Goal: Transaction & Acquisition: Obtain resource

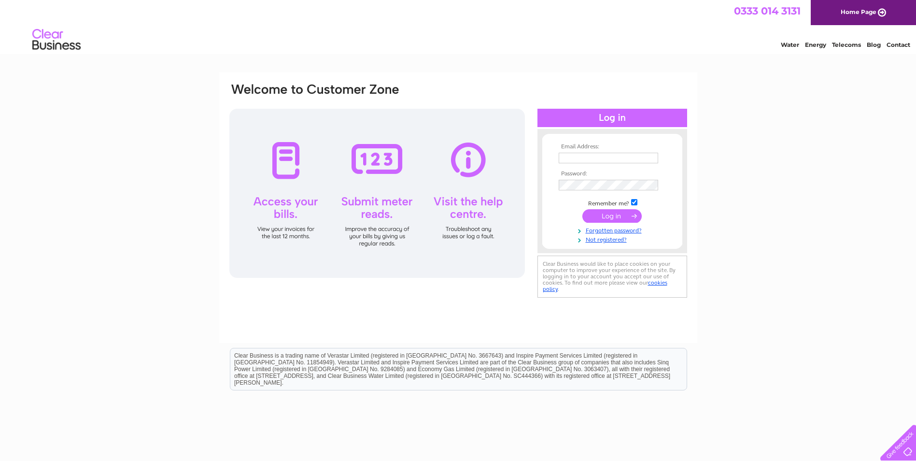
type input "[PERSON_NAME][EMAIL_ADDRESS][DOMAIN_NAME]"
click at [623, 212] on input "submit" at bounding box center [611, 216] width 59 height 14
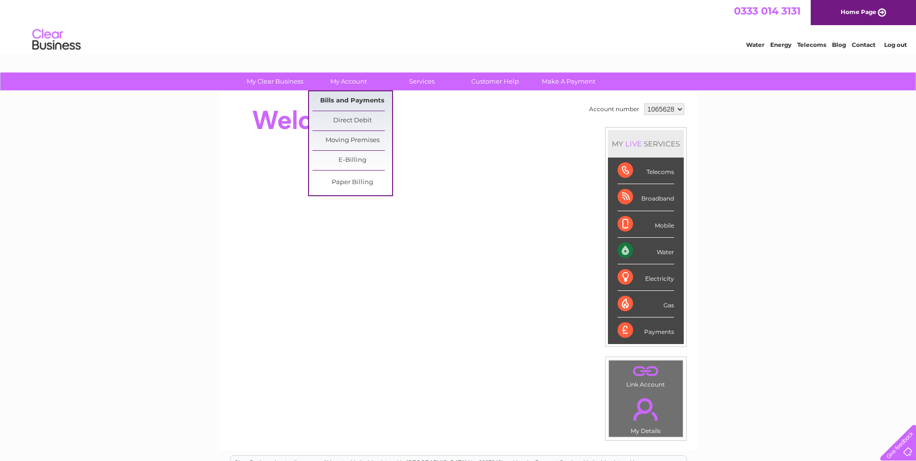
click at [366, 100] on link "Bills and Payments" at bounding box center [352, 100] width 80 height 19
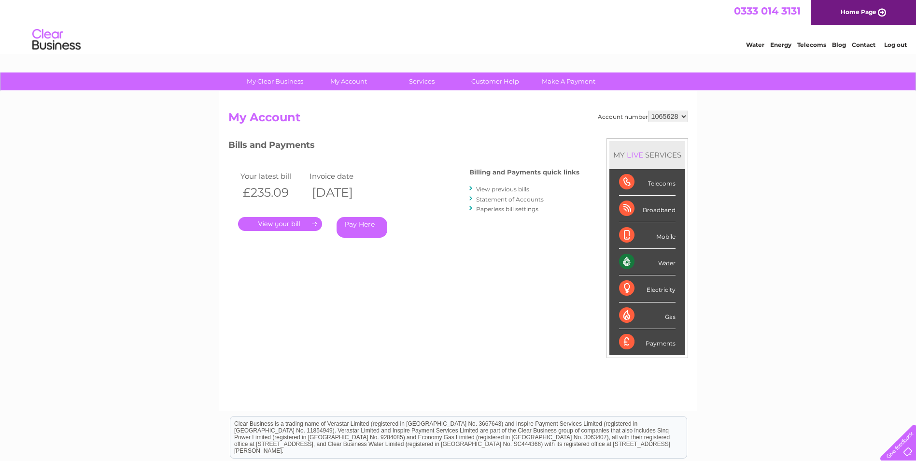
click at [295, 220] on link "." at bounding box center [280, 224] width 84 height 14
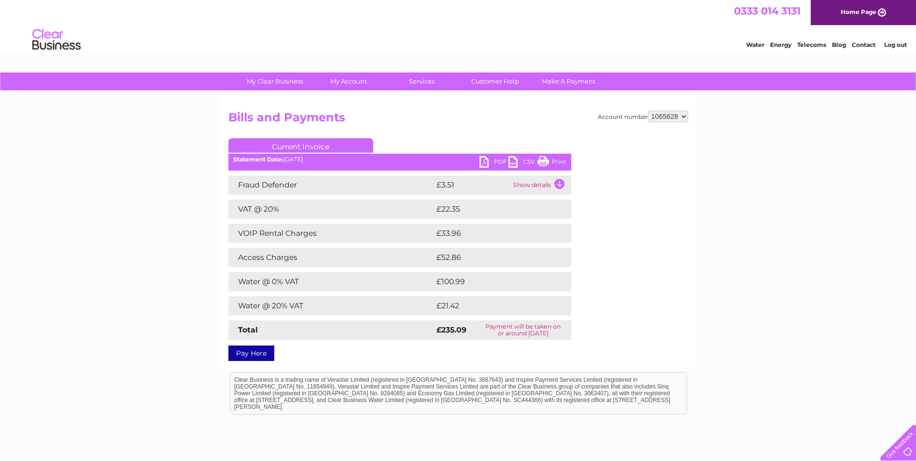
click at [493, 162] on link "PDF" at bounding box center [493, 163] width 29 height 14
